Goal: Use online tool/utility: Utilize a website feature to perform a specific function

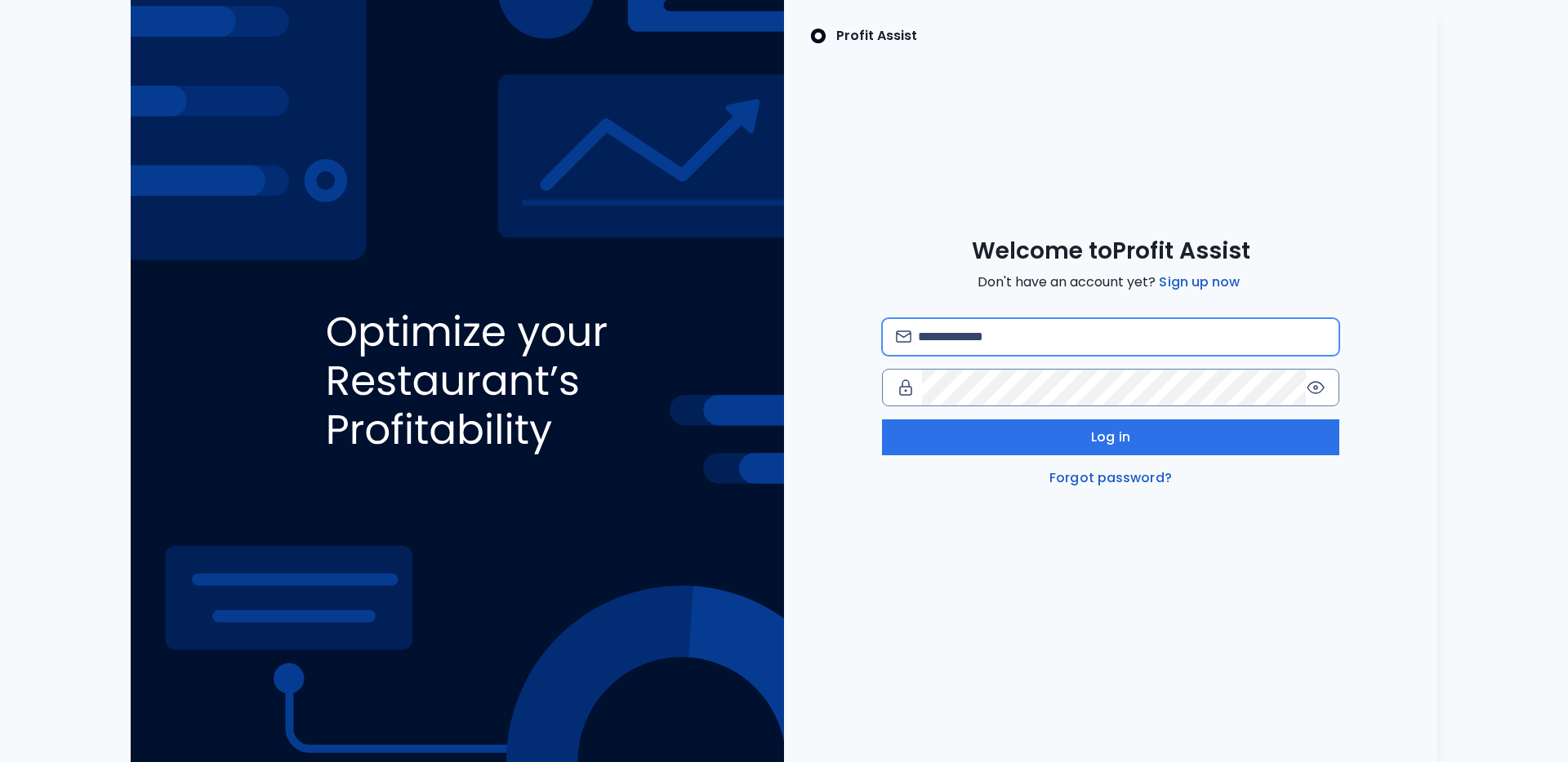
click at [1012, 345] on input "email" at bounding box center [1121, 337] width 408 height 36
type input "**********"
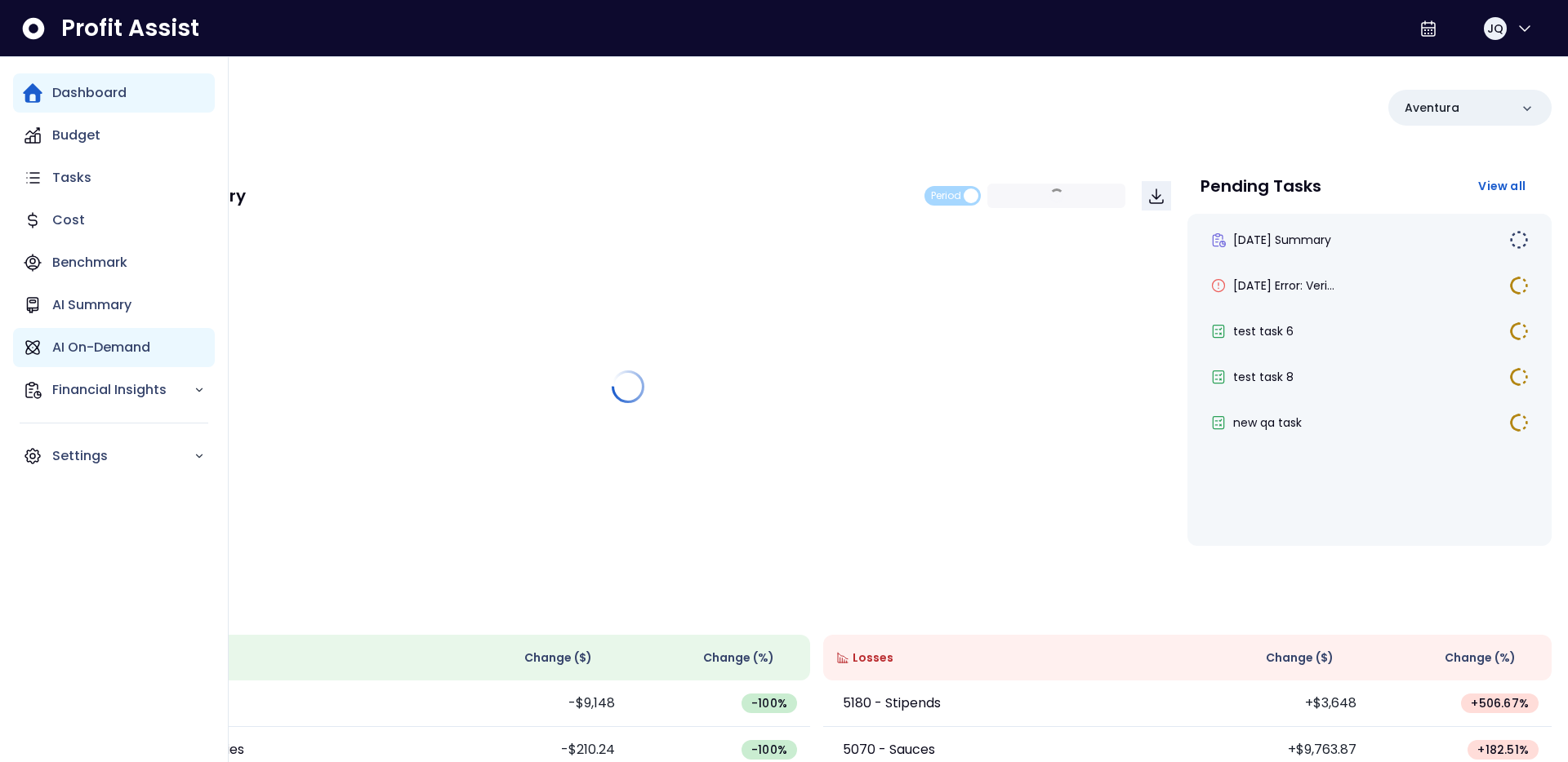
click at [81, 356] on p "AI On-Demand" at bounding box center [101, 347] width 98 height 20
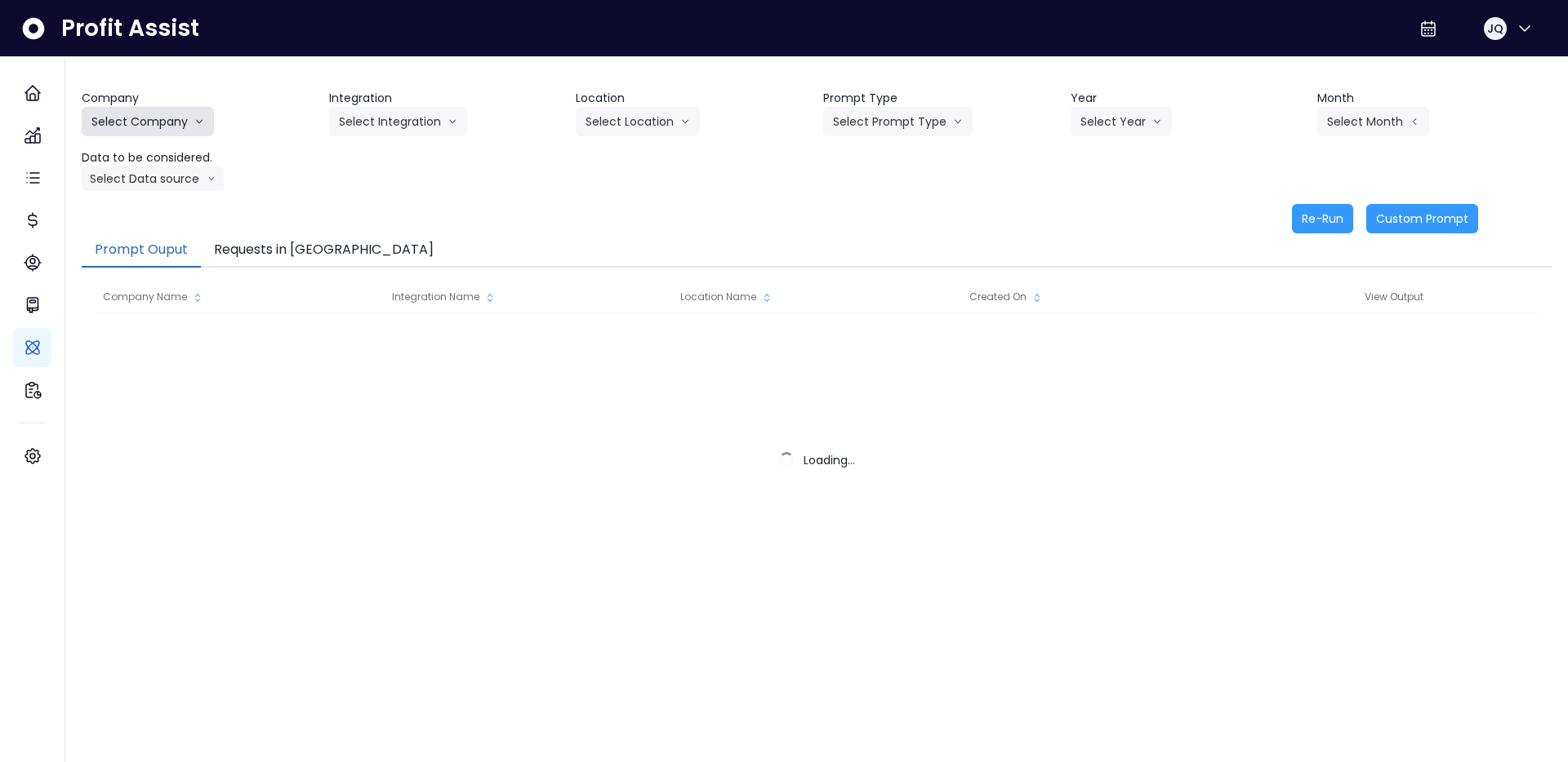
click at [173, 127] on button "Select Company" at bounding box center [148, 121] width 132 height 29
click at [195, 119] on icon "arrow down line" at bounding box center [199, 121] width 9 height 16
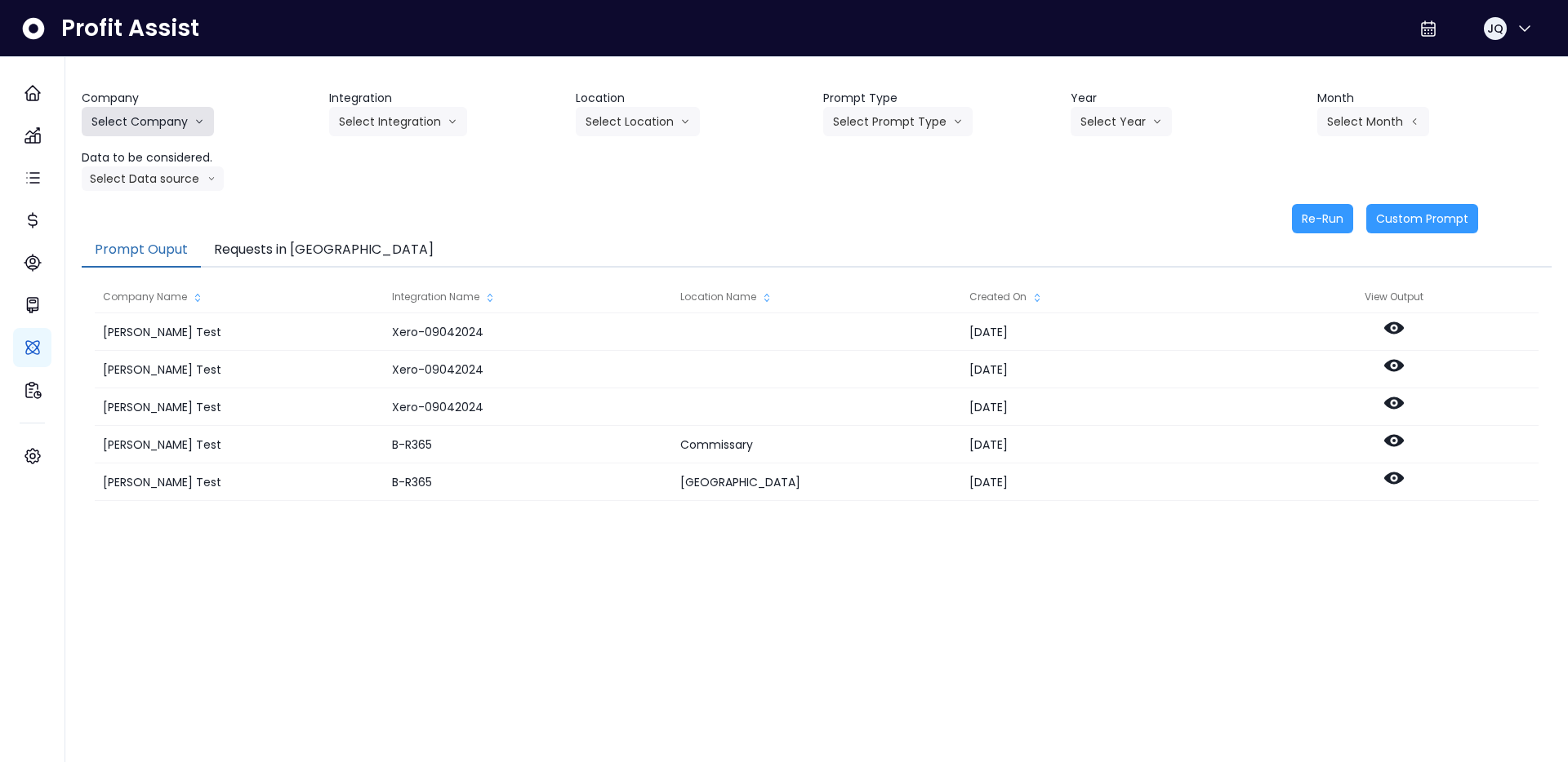
click at [195, 119] on icon "arrow down line" at bounding box center [199, 121] width 9 height 16
click at [157, 159] on span "[PERSON_NAME] Test" at bounding box center [150, 155] width 118 height 16
click at [370, 108] on button "Select Integration" at bounding box center [398, 121] width 138 height 29
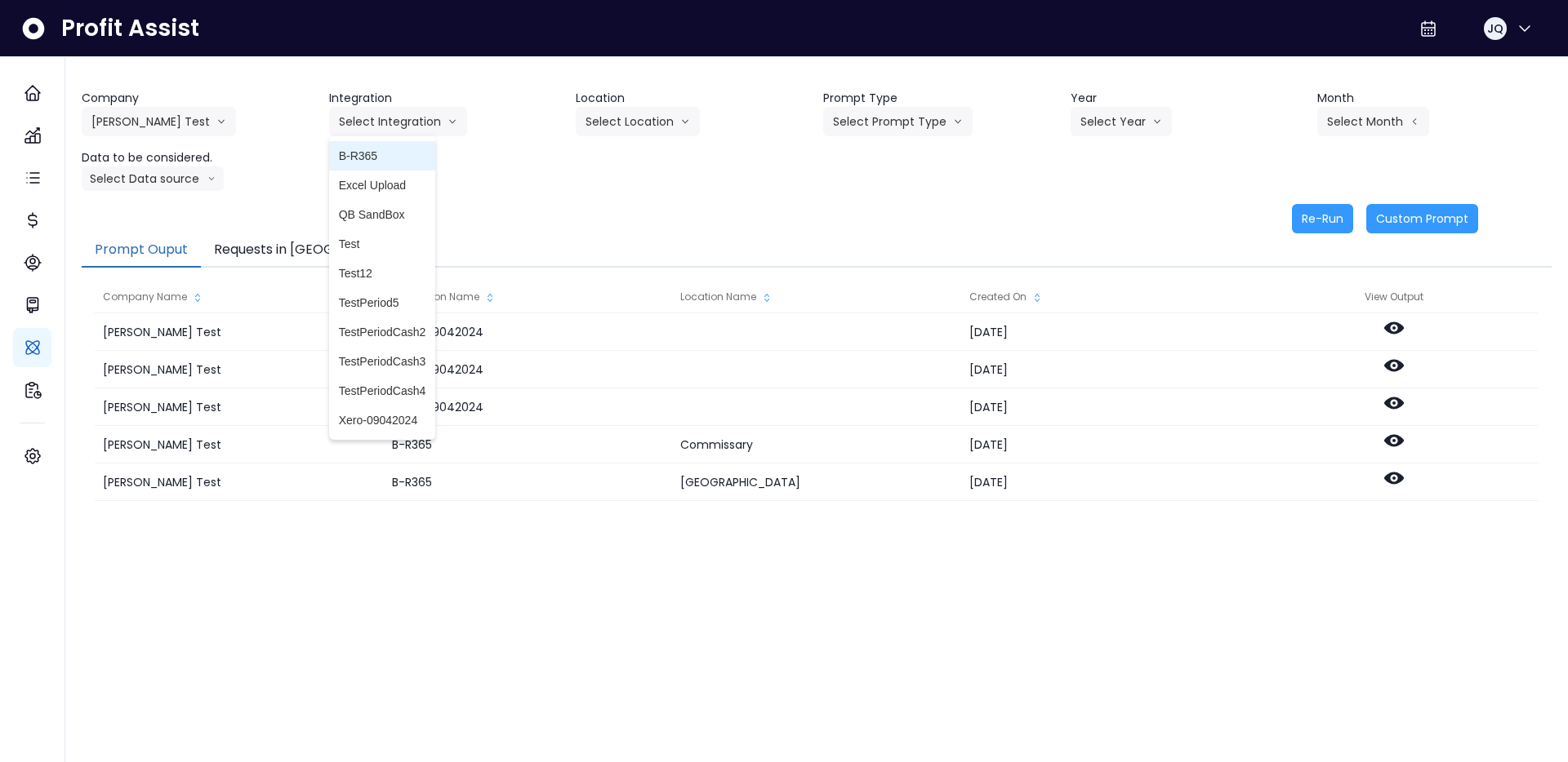
click at [375, 169] on li "B-R365" at bounding box center [382, 156] width 107 height 29
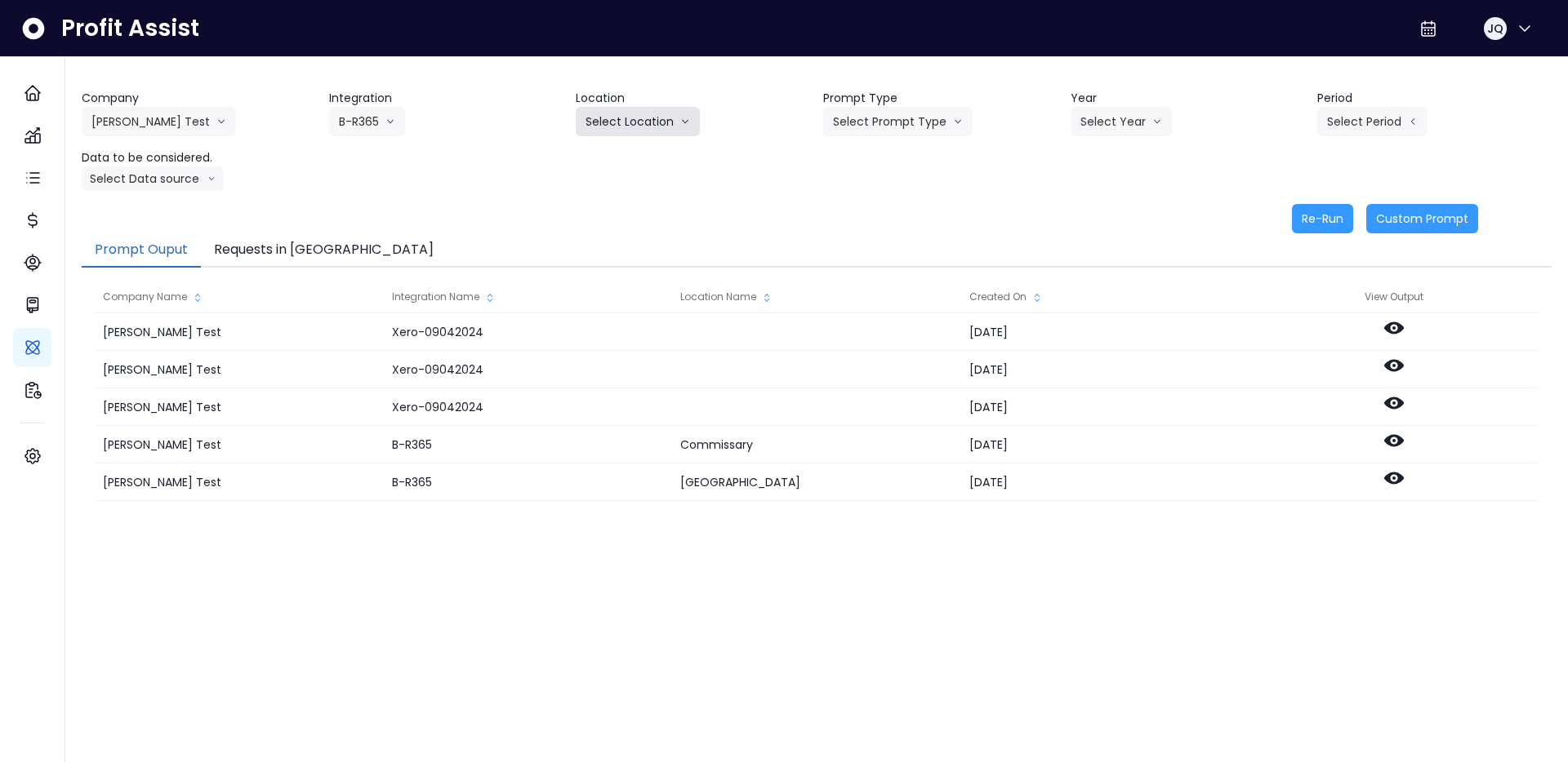
click at [691, 122] on button "Select Location" at bounding box center [638, 121] width 124 height 29
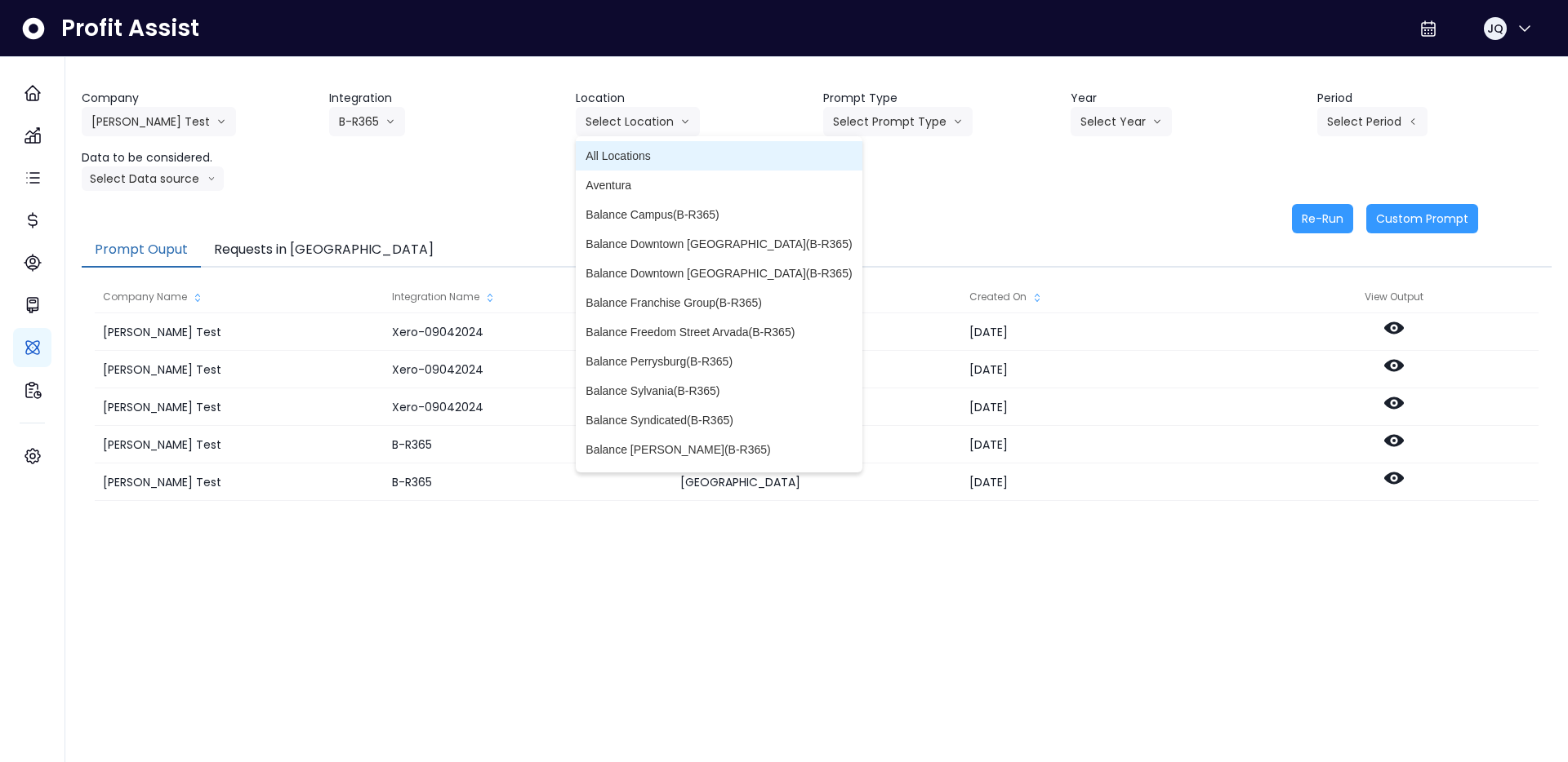
click at [665, 154] on span "All Locations" at bounding box center [719, 155] width 266 height 16
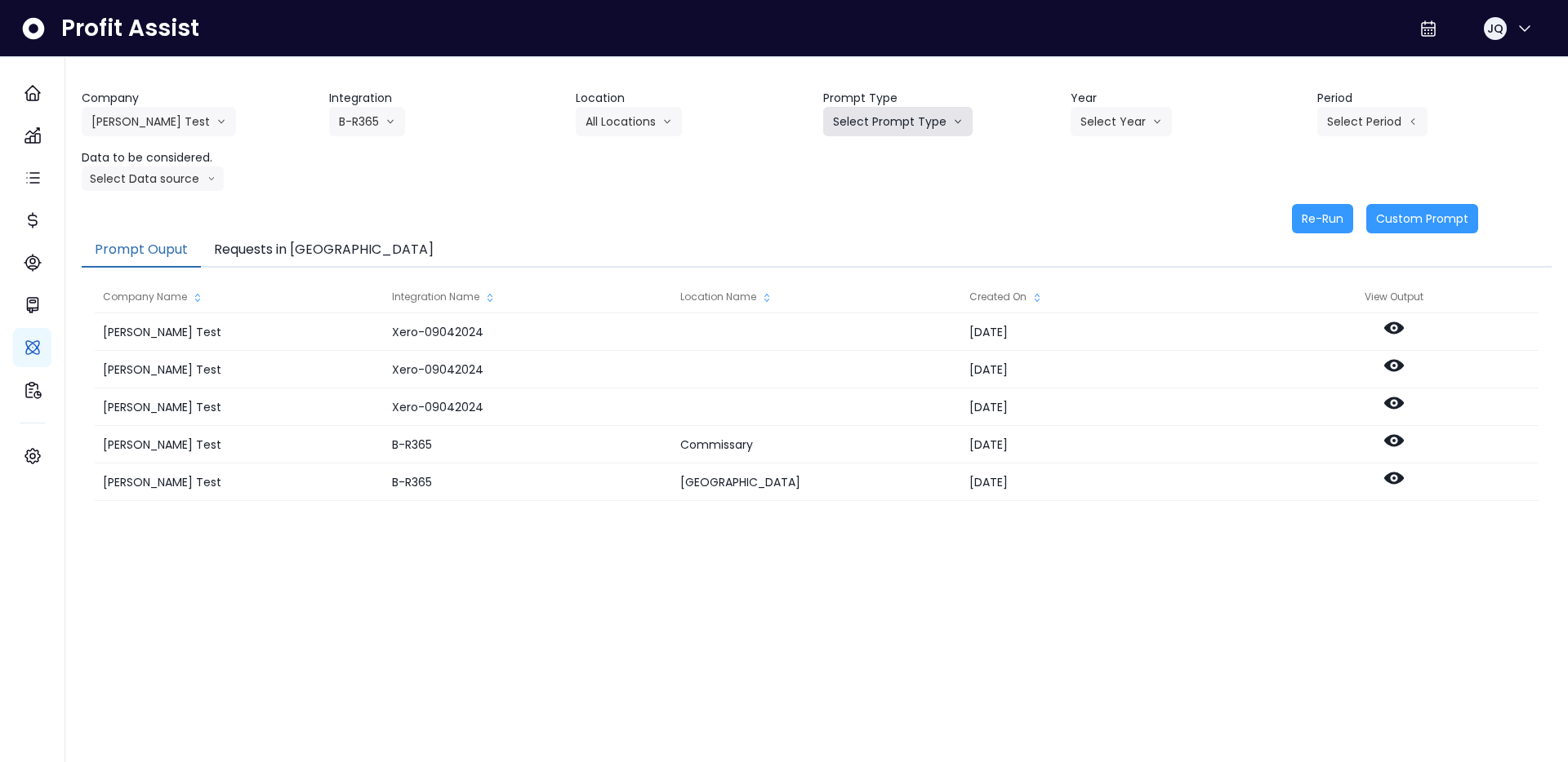
click at [911, 116] on button "Select Prompt Type" at bounding box center [897, 121] width 149 height 29
click at [904, 166] on li "Monthly Summary" at bounding box center [878, 156] width 112 height 29
click at [1165, 129] on button "Select Year" at bounding box center [1120, 121] width 101 height 29
click at [1104, 217] on span "2025" at bounding box center [1093, 214] width 26 height 16
click at [1392, 102] on header "Period" at bounding box center [1434, 98] width 234 height 17
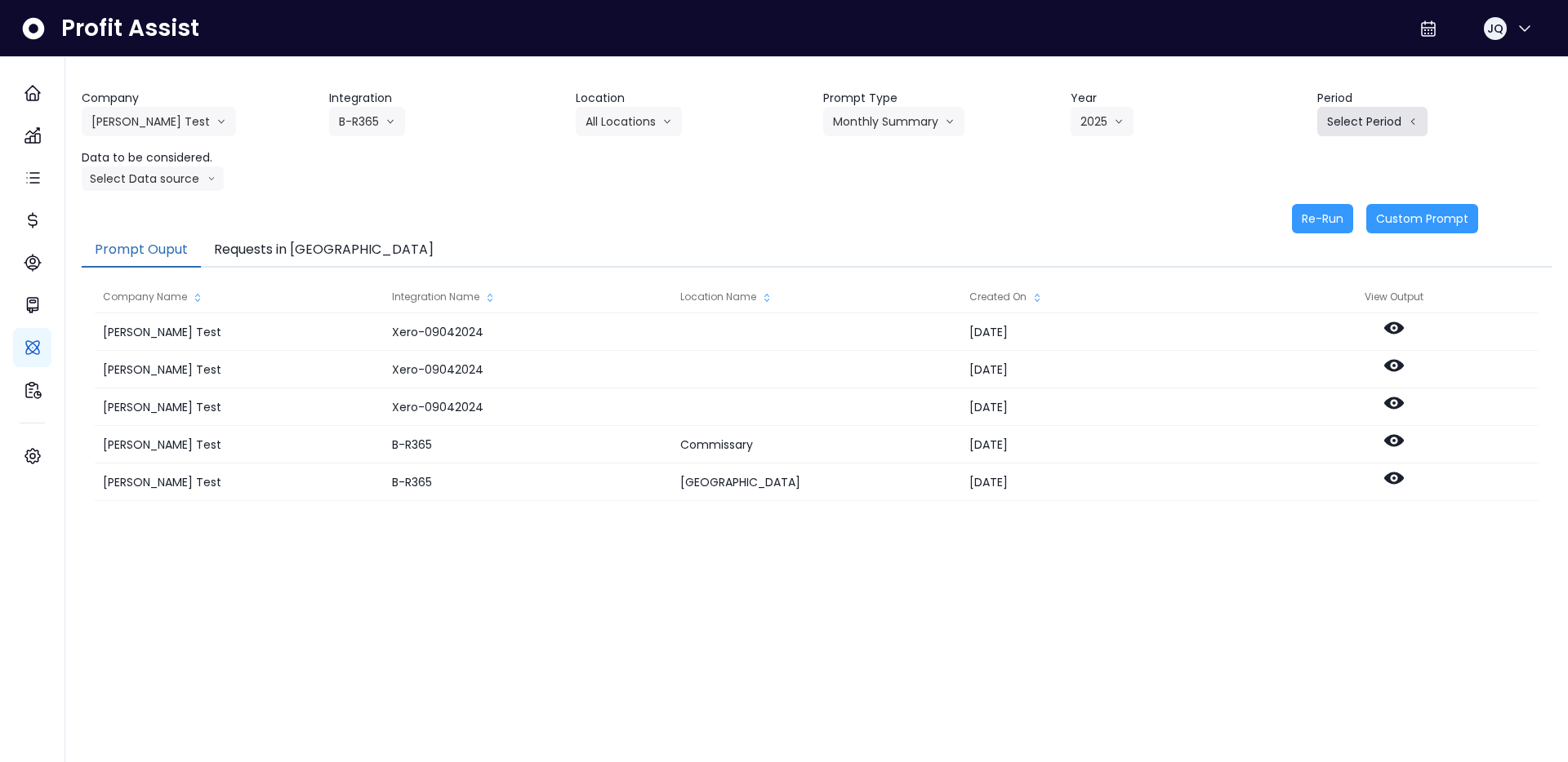
click at [1383, 121] on button "Select Period" at bounding box center [1372, 121] width 110 height 29
click at [1337, 129] on button "Select Period" at bounding box center [1372, 121] width 110 height 29
click at [1299, 274] on span "P6" at bounding box center [1297, 273] width 20 height 16
click at [110, 178] on button "Select Data source" at bounding box center [153, 178] width 142 height 25
click at [194, 222] on li "Comparison overtime" at bounding box center [146, 211] width 128 height 29
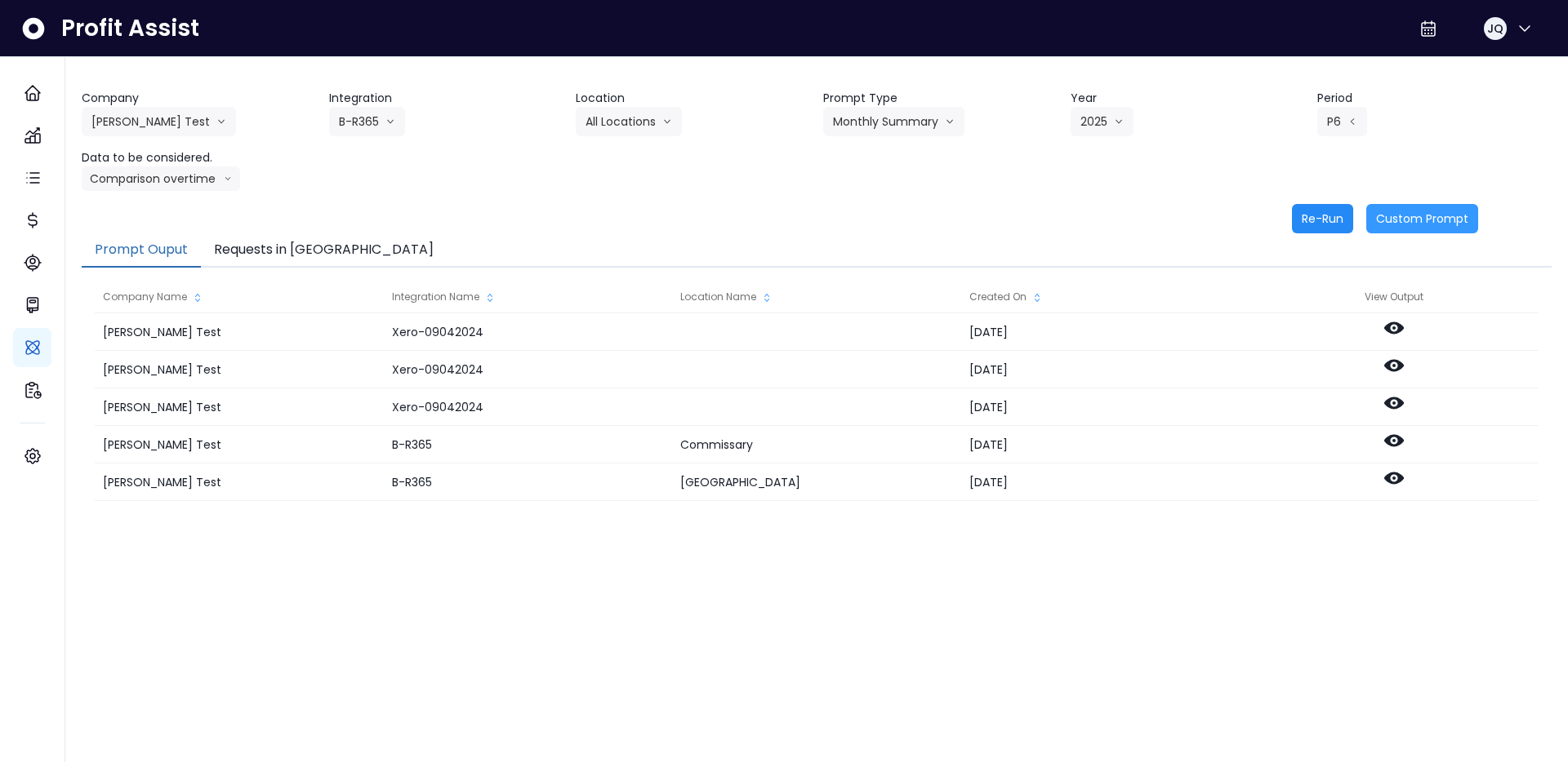
click at [1311, 217] on button "Re-Run" at bounding box center [1322, 218] width 61 height 29
click at [273, 239] on button "Requests in [GEOGRAPHIC_DATA]" at bounding box center [324, 251] width 246 height 34
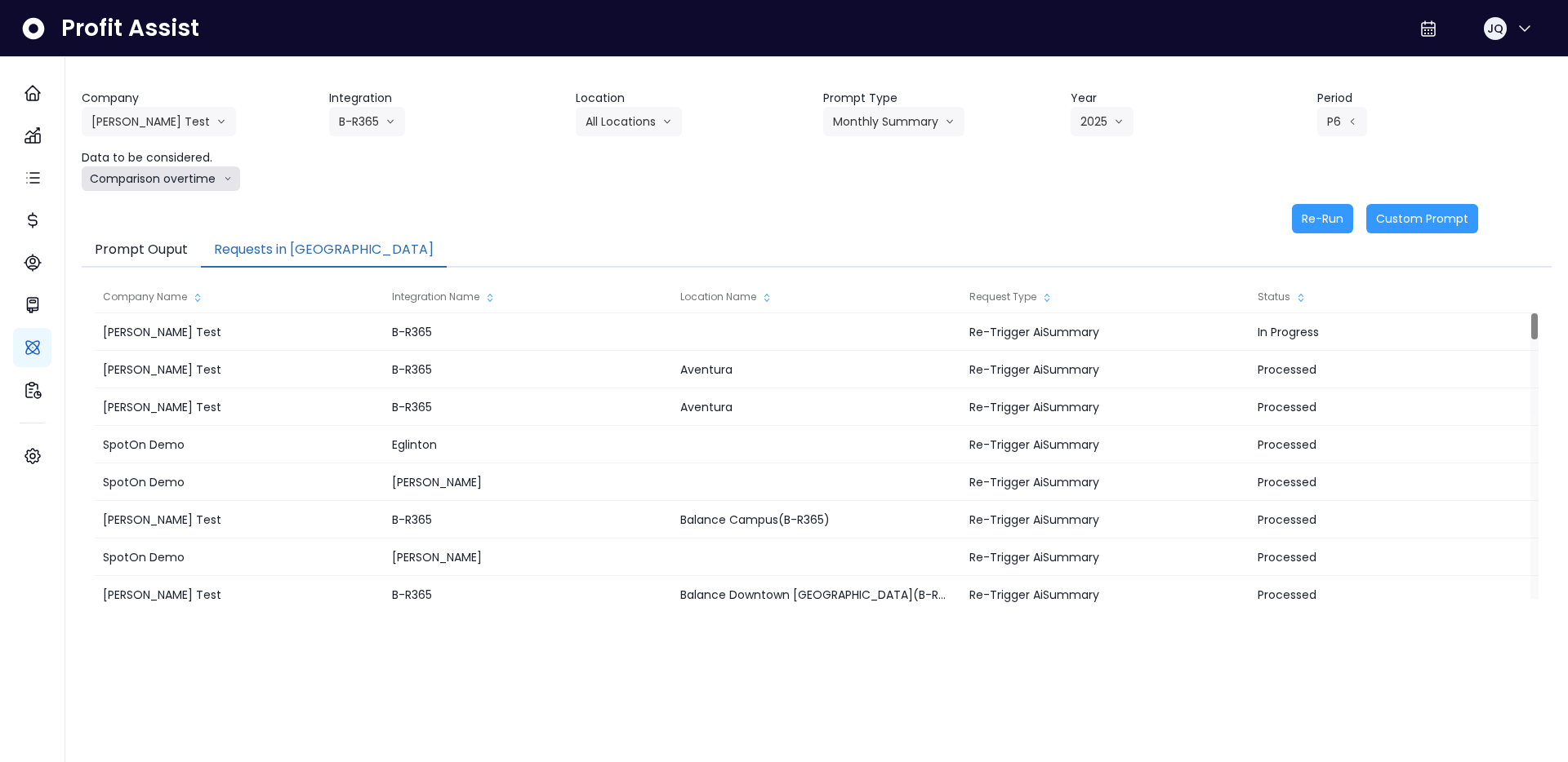
click at [184, 180] on button "Comparison overtime" at bounding box center [161, 178] width 159 height 25
click at [156, 242] on span "Location Analysis" at bounding box center [145, 240] width 108 height 16
click at [1343, 112] on button "P6" at bounding box center [1342, 121] width 49 height 29
click at [1304, 238] on span "P5" at bounding box center [1297, 244] width 20 height 16
click at [1322, 207] on button "Re-Run" at bounding box center [1322, 218] width 61 height 29
